Goal: Use online tool/utility: Use online tool/utility

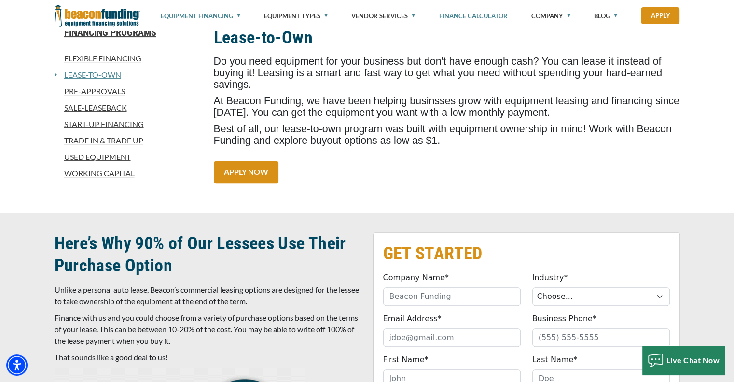
scroll to position [276, 0]
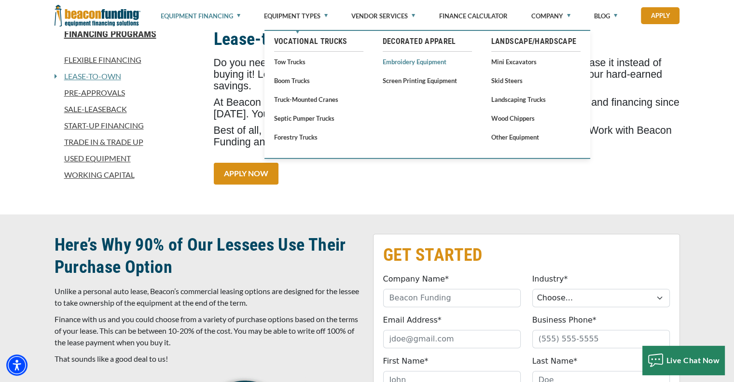
click at [399, 64] on link "Embroidery Equipment" at bounding box center [427, 62] width 89 height 12
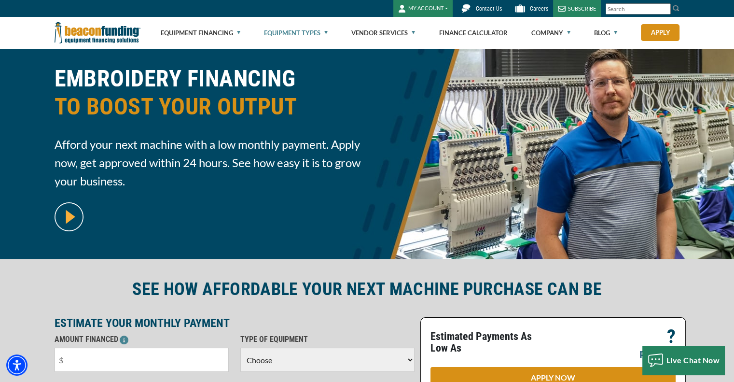
scroll to position [32, 0]
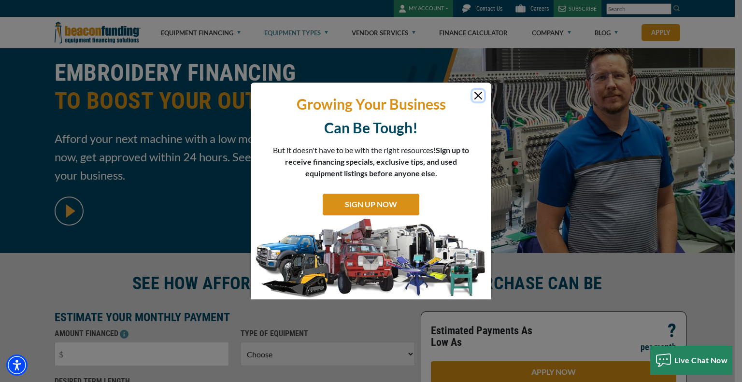
click at [477, 92] on button "Close" at bounding box center [478, 96] width 12 height 12
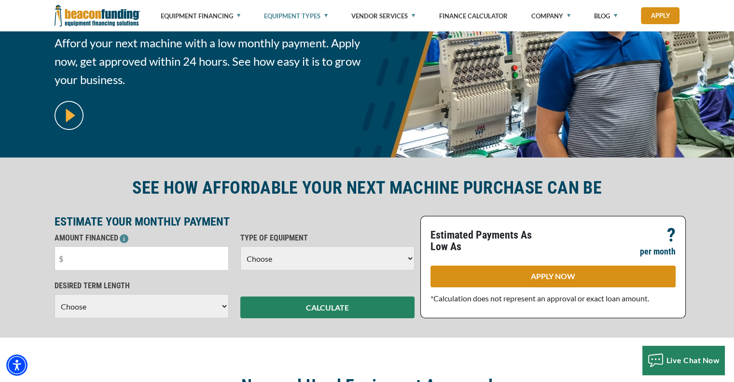
scroll to position [129, 0]
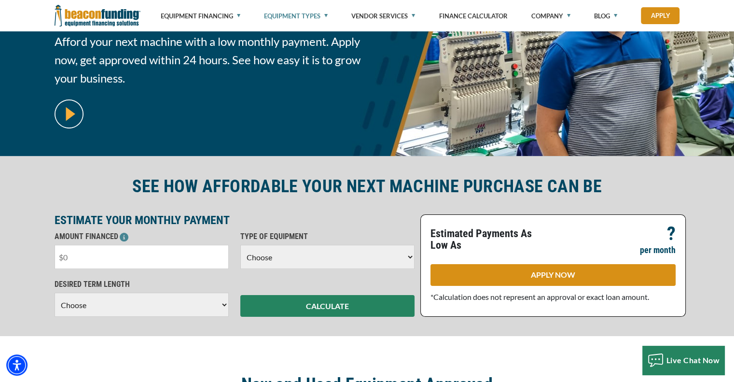
click at [183, 252] on input "text" at bounding box center [142, 257] width 174 height 24
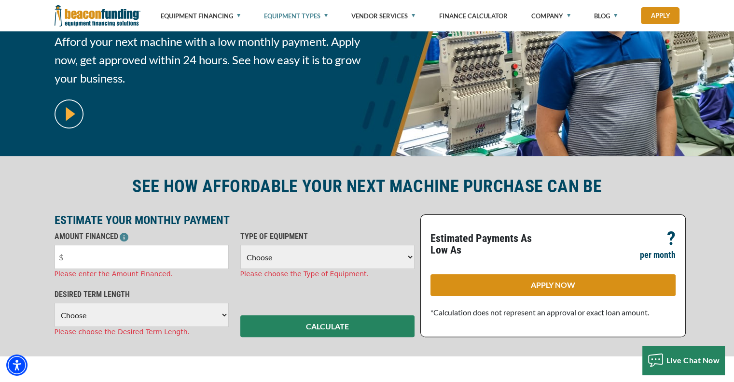
click at [288, 250] on select "Choose Backhoe Boom/Bucket Truck Chipper Commercial Mower Crane DTG/DTF Printin…" at bounding box center [327, 257] width 174 height 24
select select "1"
click at [240, 245] on select "Choose Backhoe Boom/Bucket Truck Chipper Commercial Mower Crane DTG/DTF Printin…" at bounding box center [327, 257] width 174 height 24
click at [147, 318] on select "Choose 36 Months 48 Months 60 Months" at bounding box center [142, 315] width 174 height 24
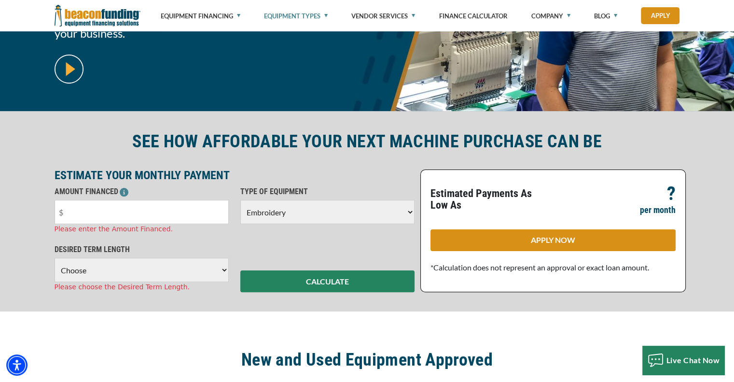
scroll to position [175, 0]
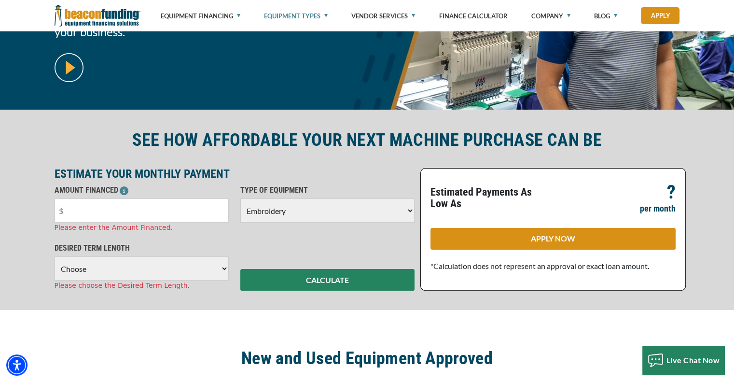
click at [168, 266] on select "Choose 36 Months 48 Months 60 Months" at bounding box center [142, 268] width 174 height 24
select select "60"
click at [55, 256] on select "Choose 36 Months 48 Months 60 Months" at bounding box center [142, 268] width 174 height 24
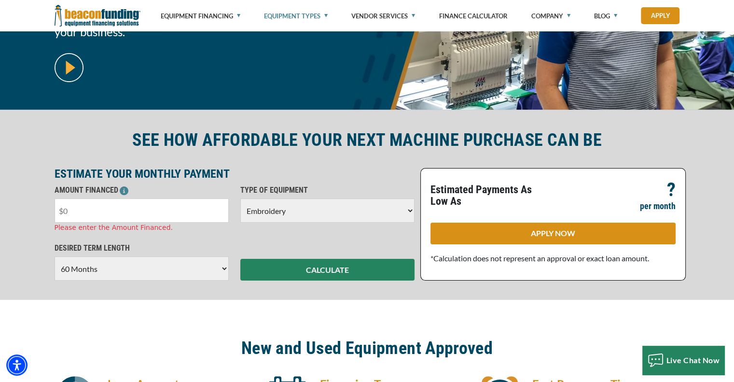
click at [109, 208] on input "text" at bounding box center [142, 210] width 174 height 24
type input "$13,000"
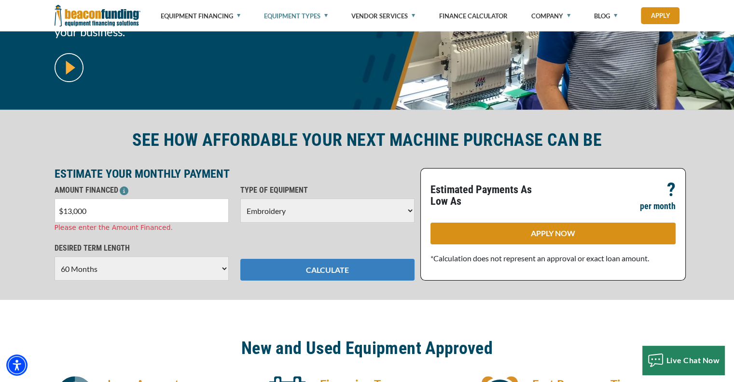
click at [342, 263] on button "CALCULATE" at bounding box center [327, 270] width 174 height 22
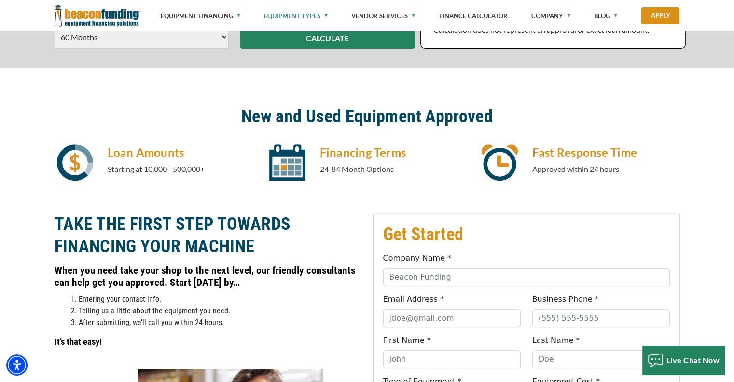
scroll to position [393, 0]
